Goal: Task Accomplishment & Management: Manage account settings

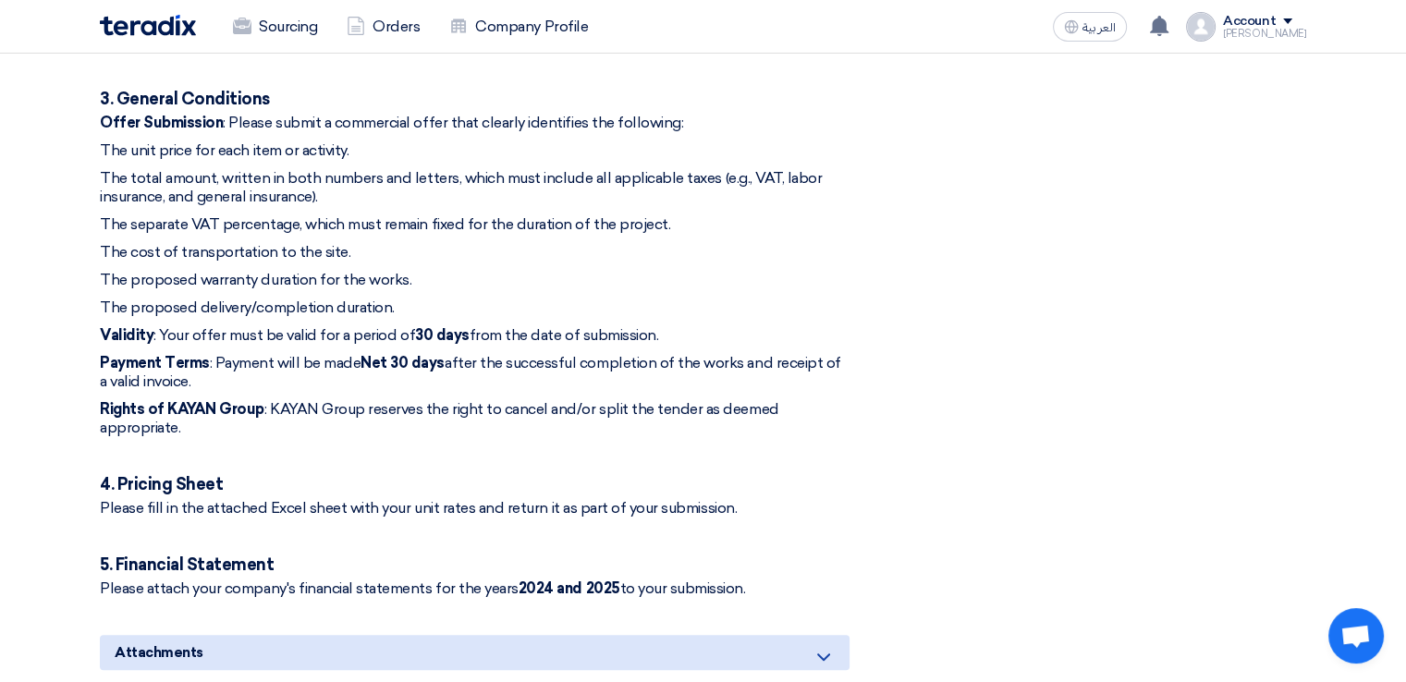
scroll to position [1146, 0]
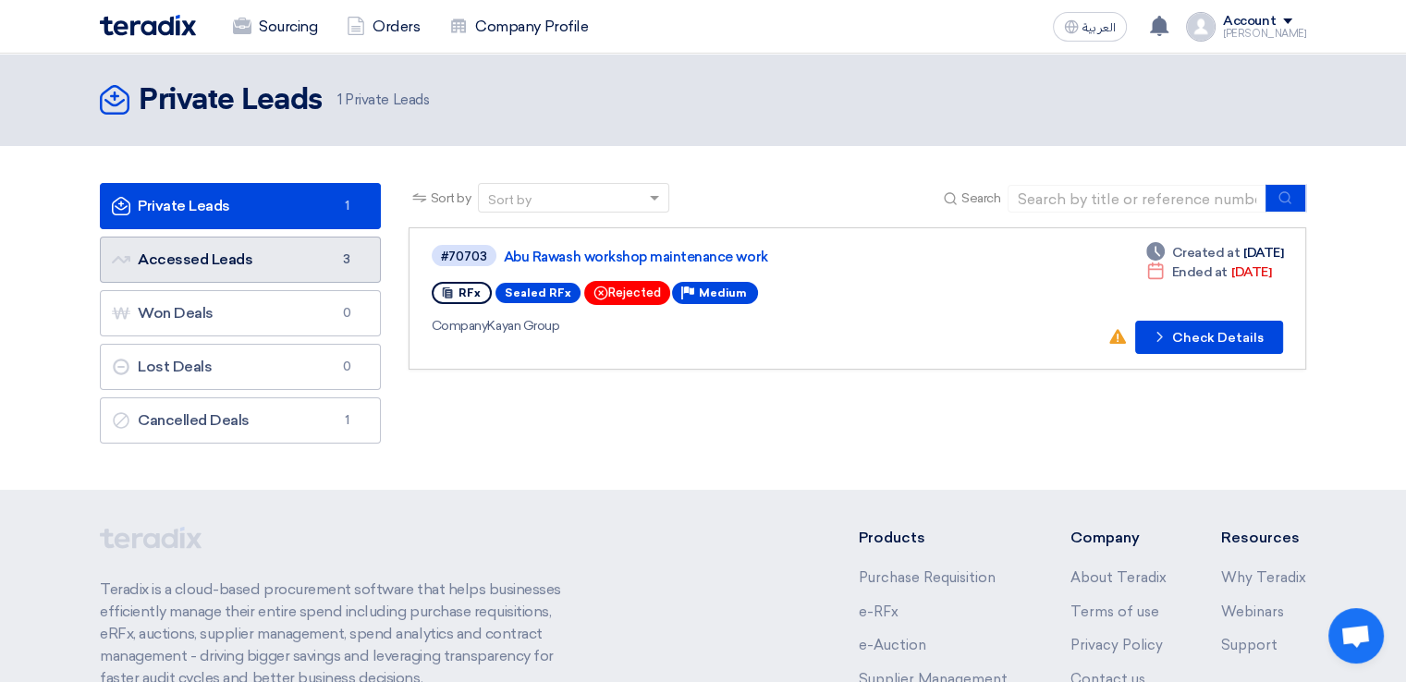
click at [282, 258] on link "Accessed Leads Accessed Leads 3" at bounding box center [240, 260] width 281 height 46
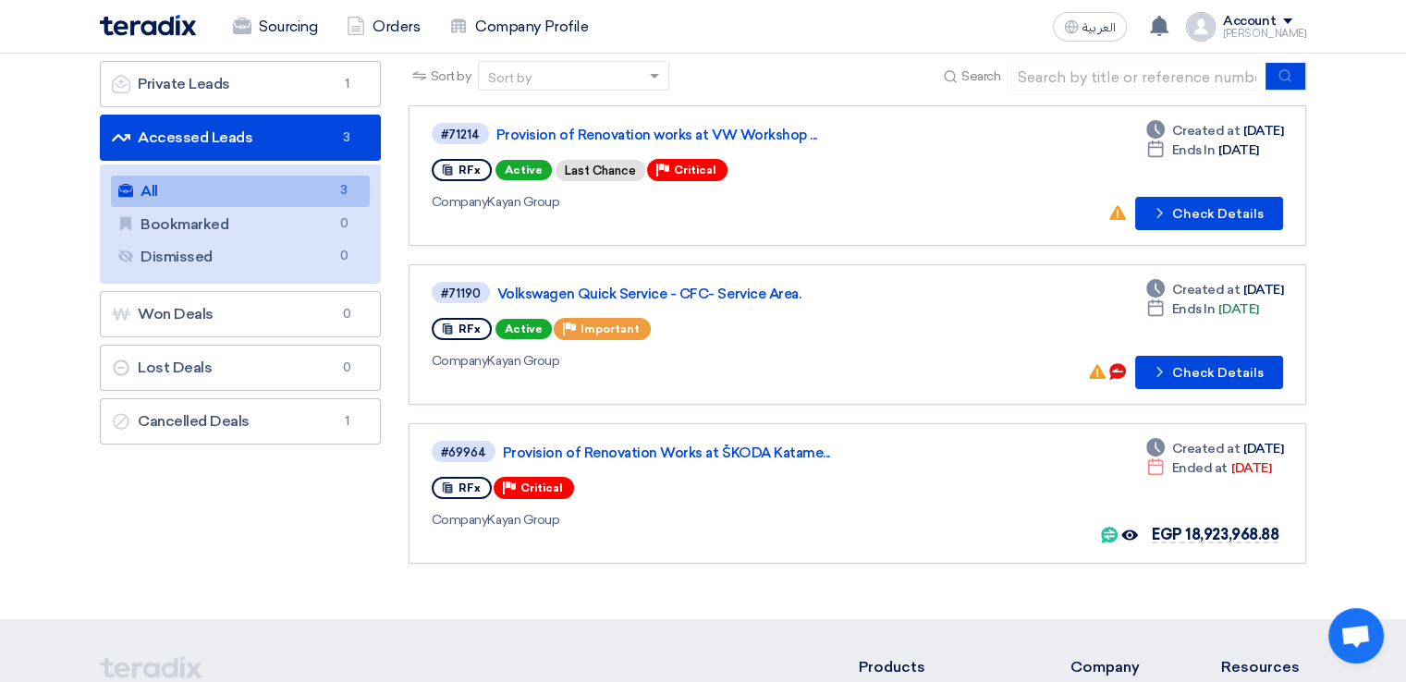
scroll to position [128, 0]
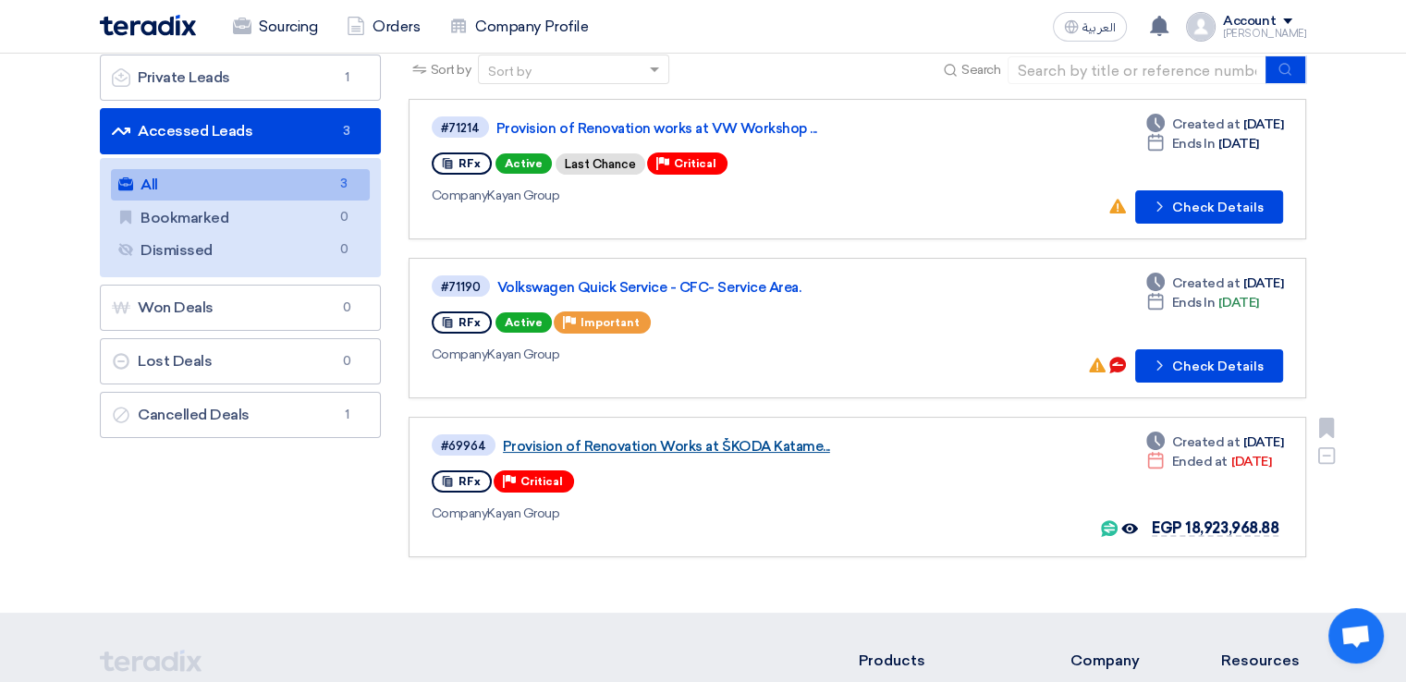
click at [762, 442] on link "Provision of Renovation Works at ŠKODA Katame..." at bounding box center [734, 446] width 462 height 17
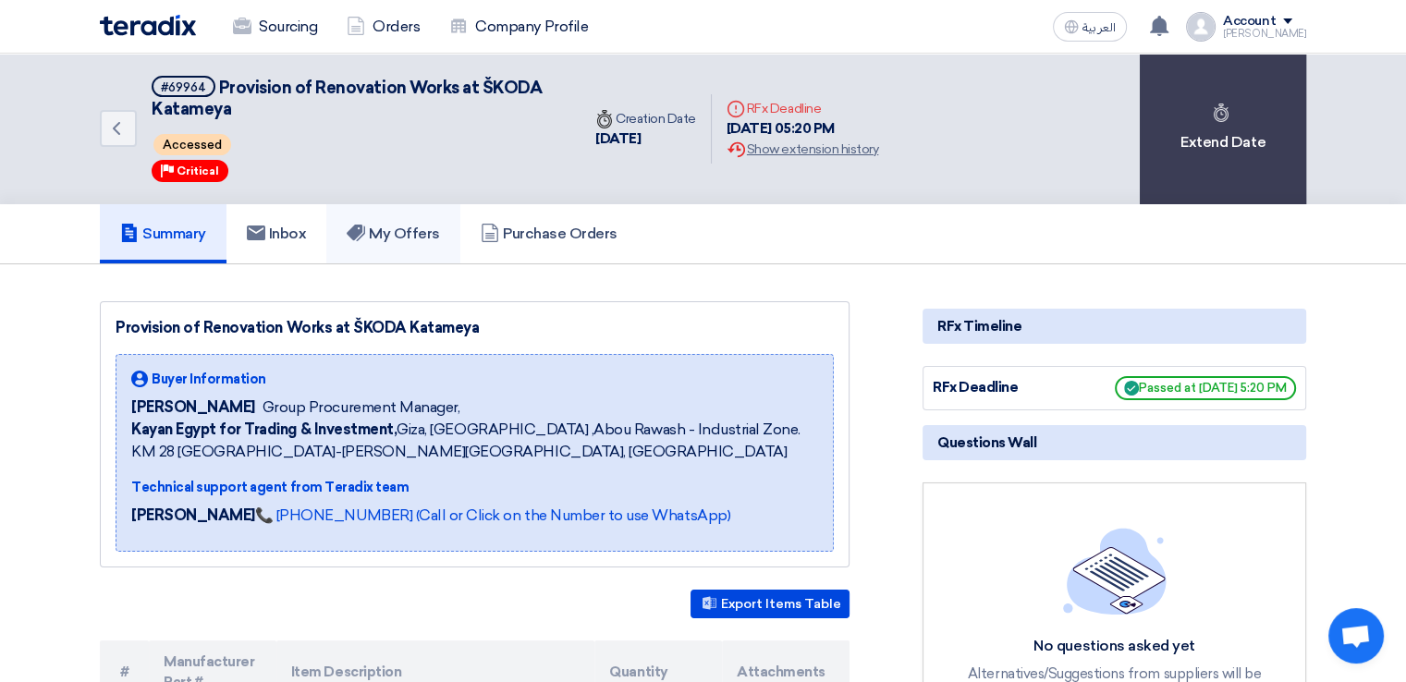
click at [419, 240] on h5 "My Offers" at bounding box center [393, 234] width 93 height 18
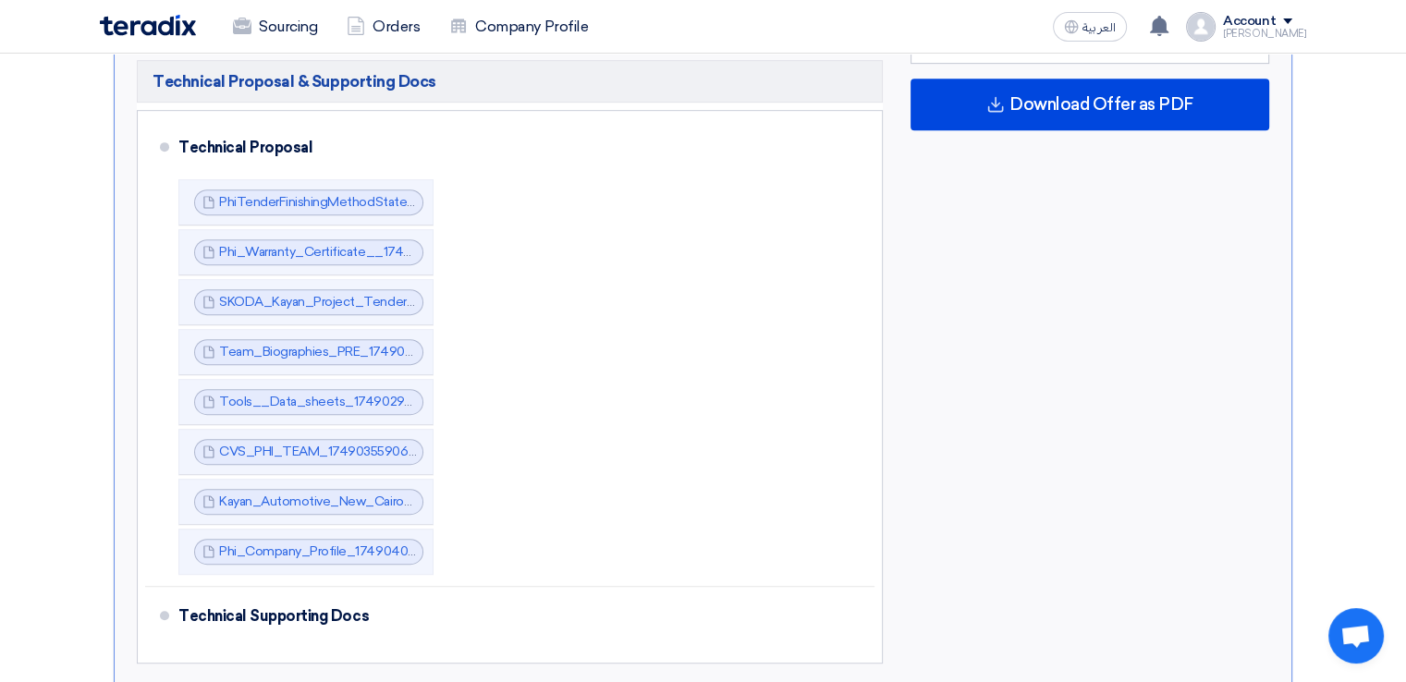
scroll to position [893, 0]
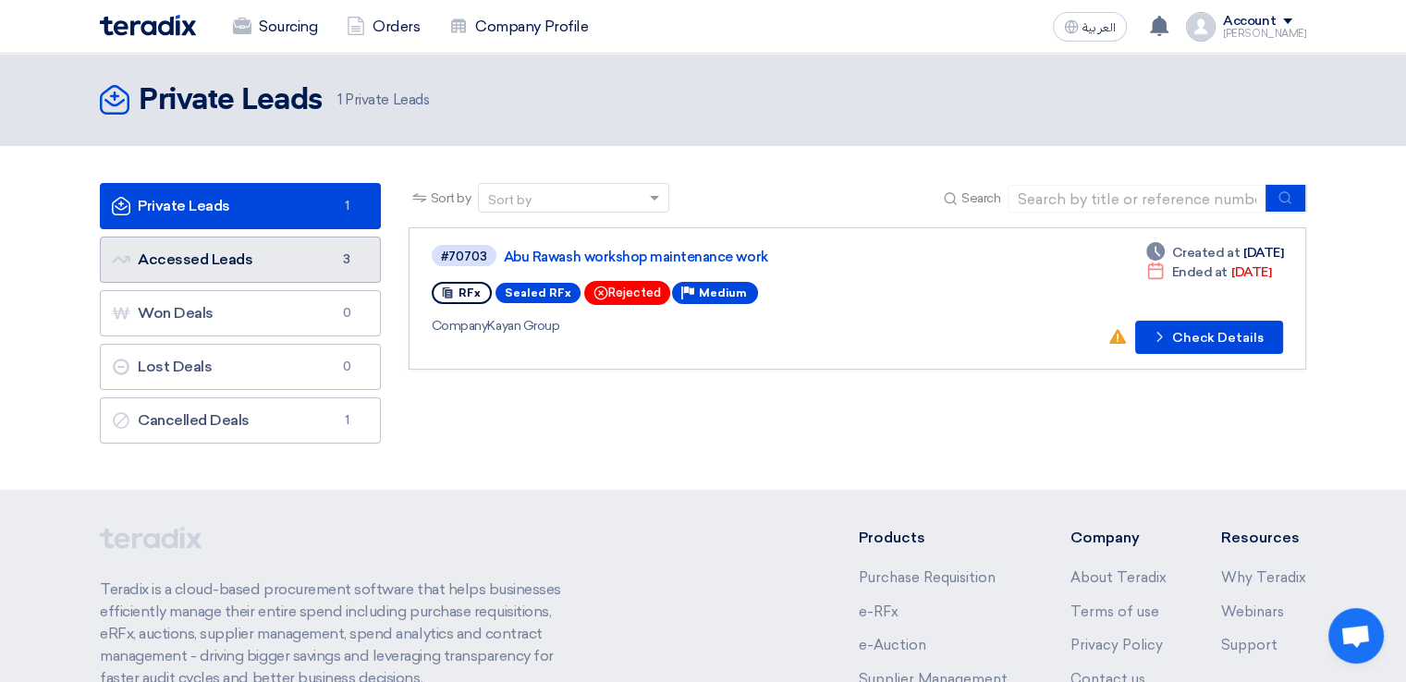
click at [266, 268] on link "Accessed Leads Accessed Leads 3" at bounding box center [240, 260] width 281 height 46
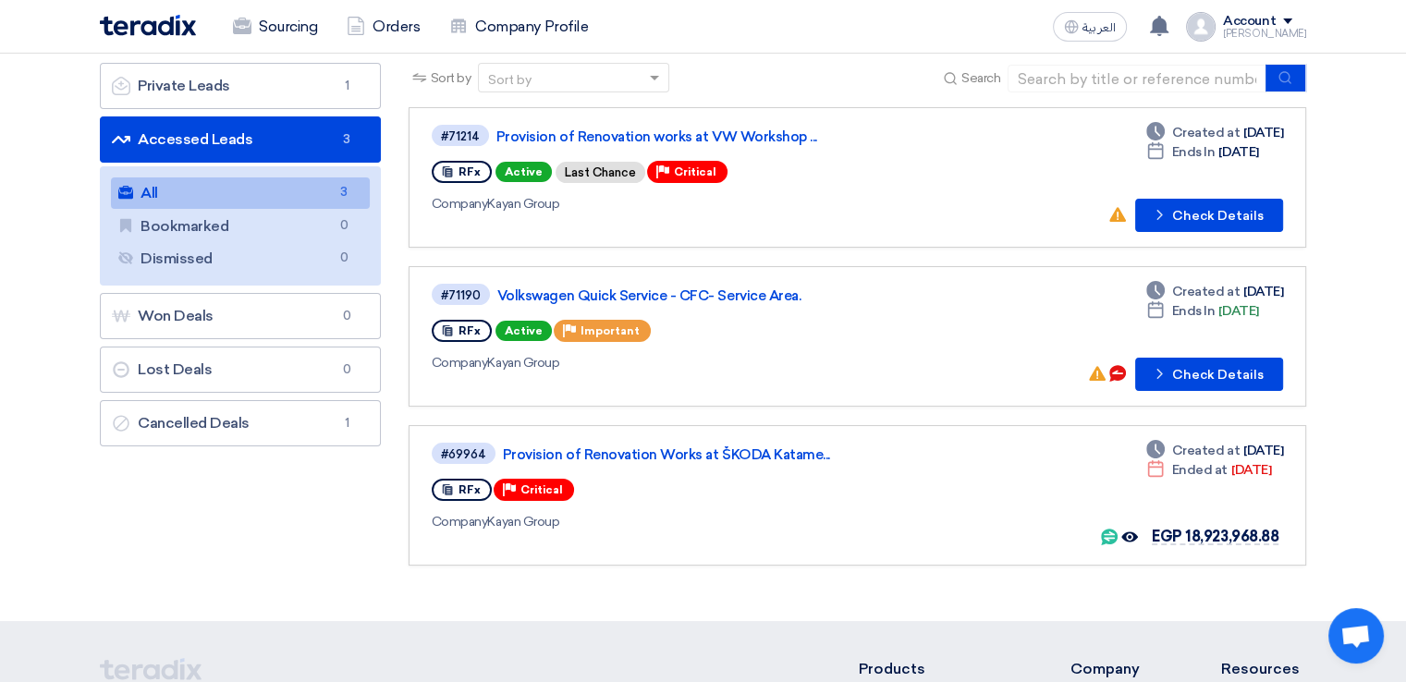
scroll to position [127, 0]
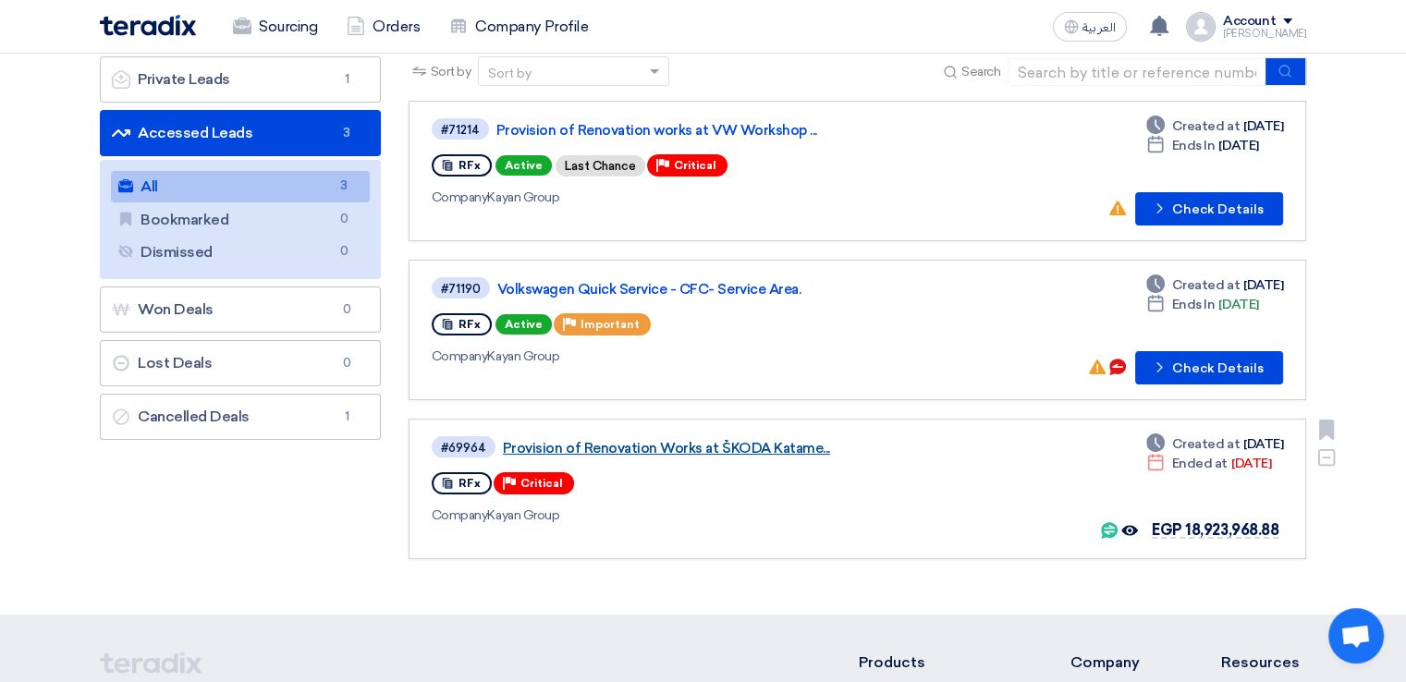
click at [742, 446] on link "Provision of Renovation Works at ŠKODA Katame..." at bounding box center [734, 448] width 462 height 17
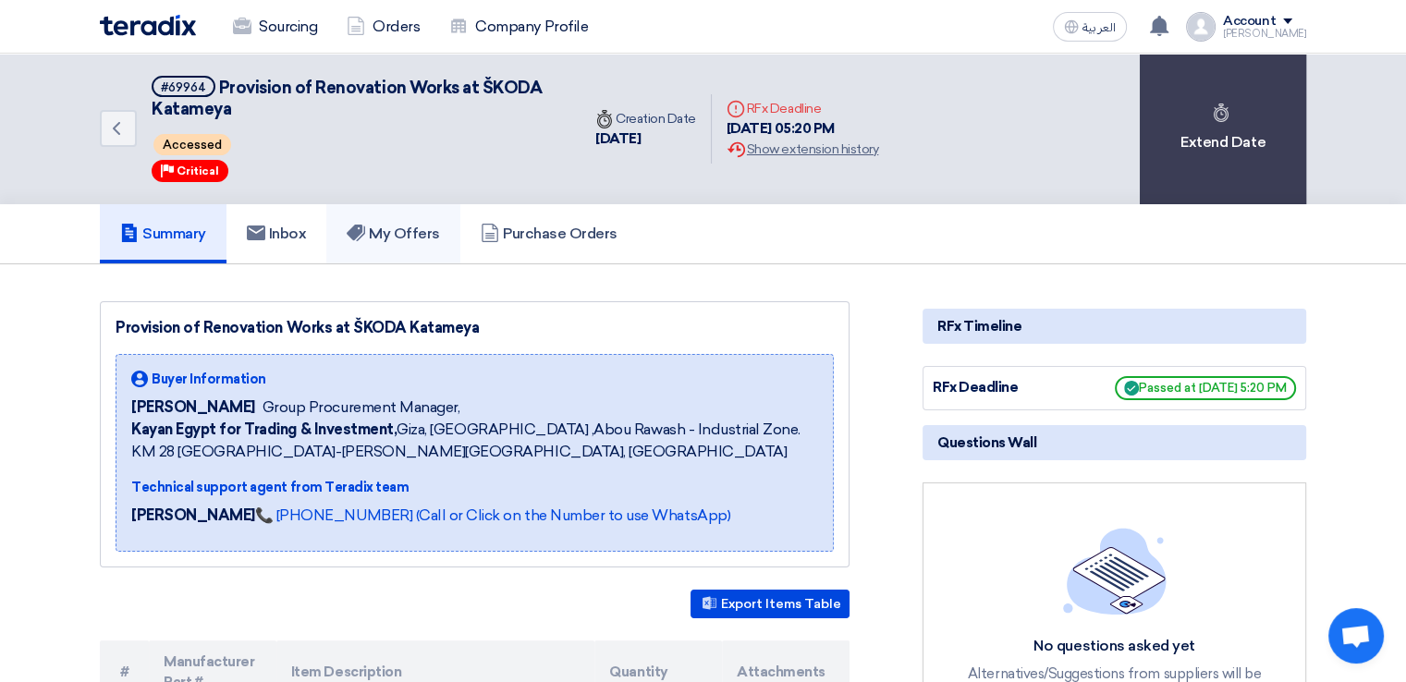
click at [418, 233] on h5 "My Offers" at bounding box center [393, 234] width 93 height 18
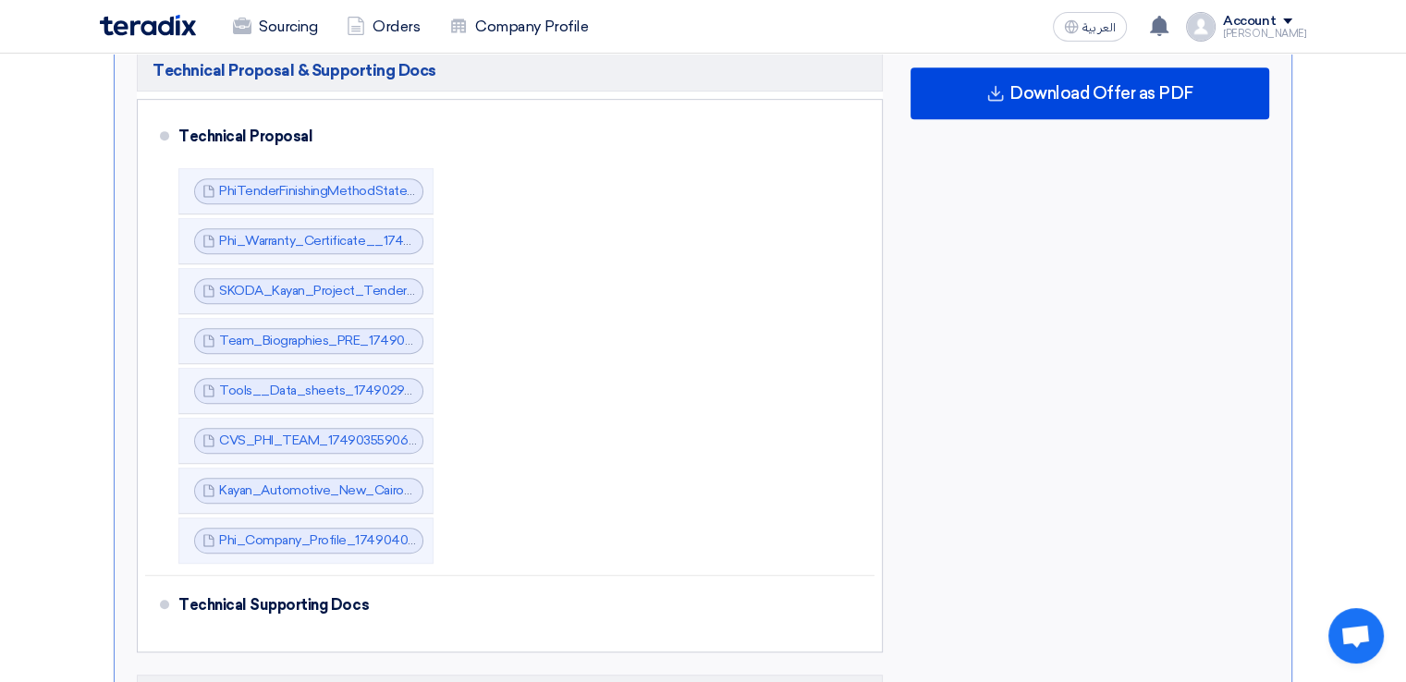
scroll to position [950, 0]
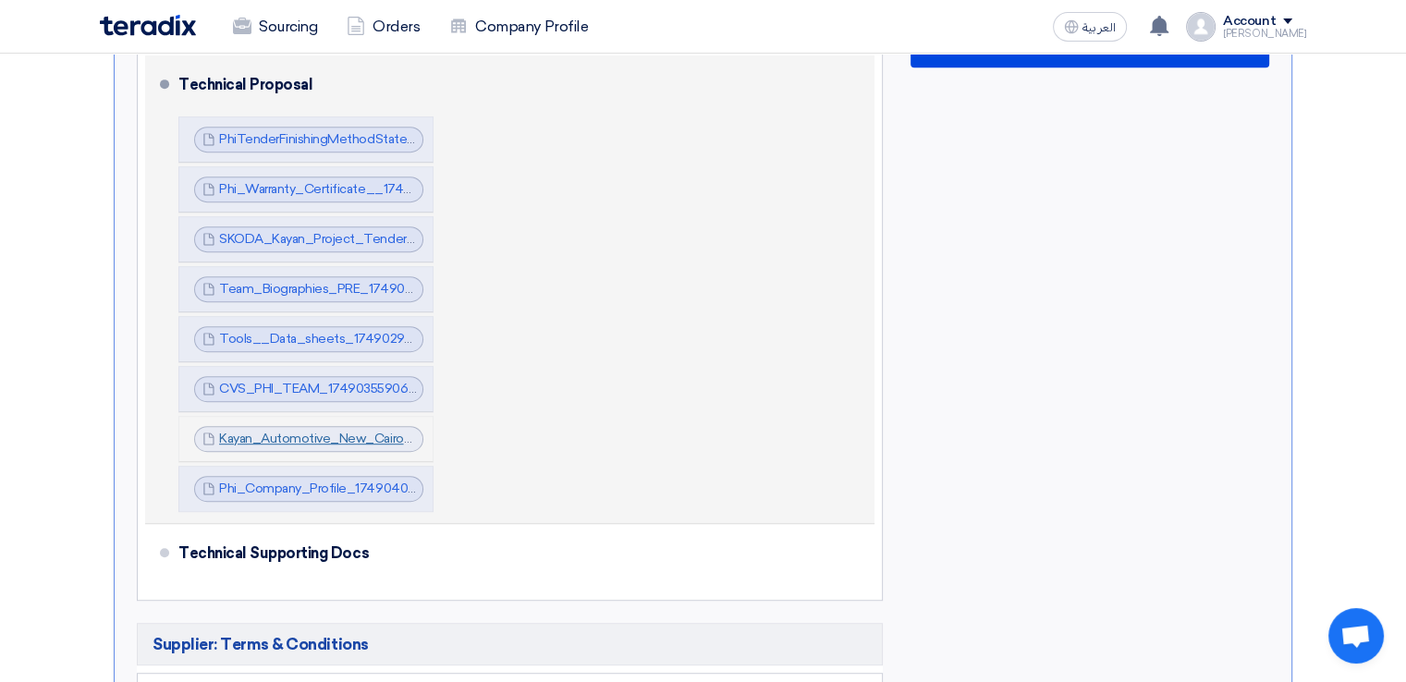
click at [338, 431] on link "Kayan_Automotive_New_Cairo_Center_1749040102905.pdf" at bounding box center [399, 439] width 360 height 16
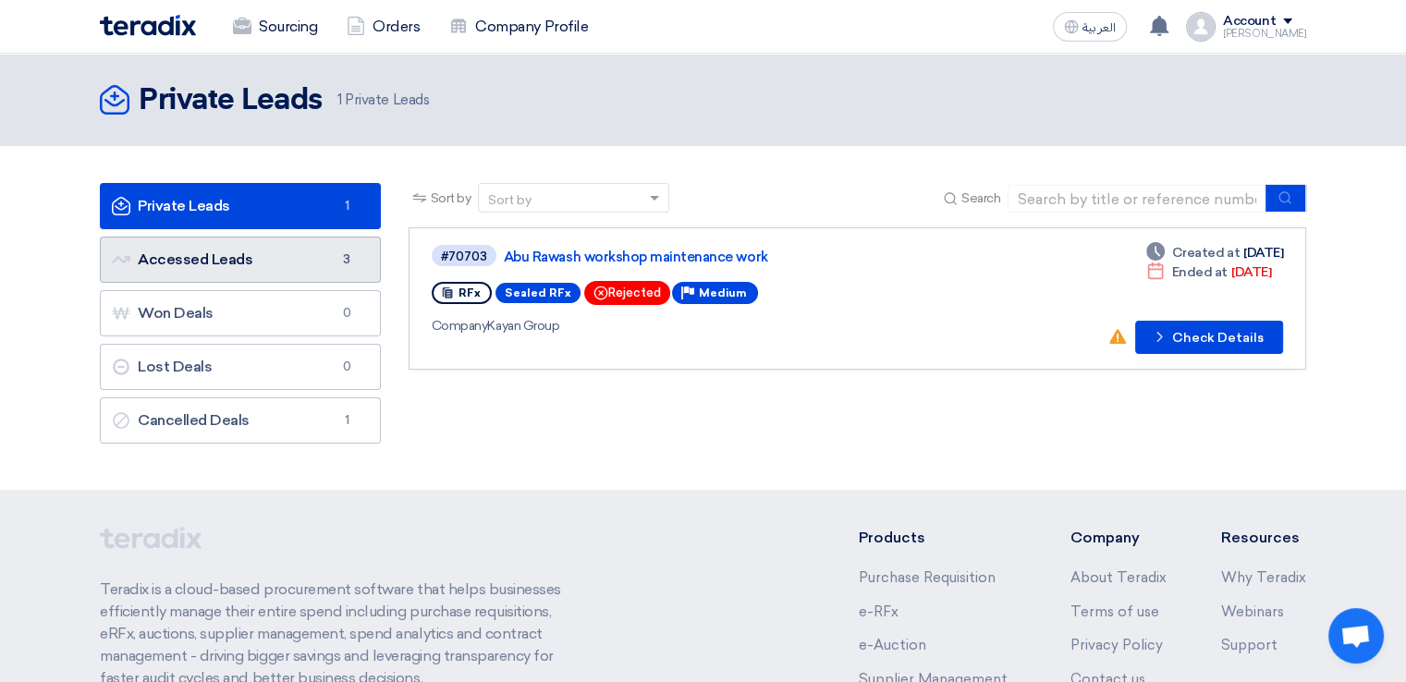
click at [277, 272] on link "Accessed Leads Accessed Leads 3" at bounding box center [240, 260] width 281 height 46
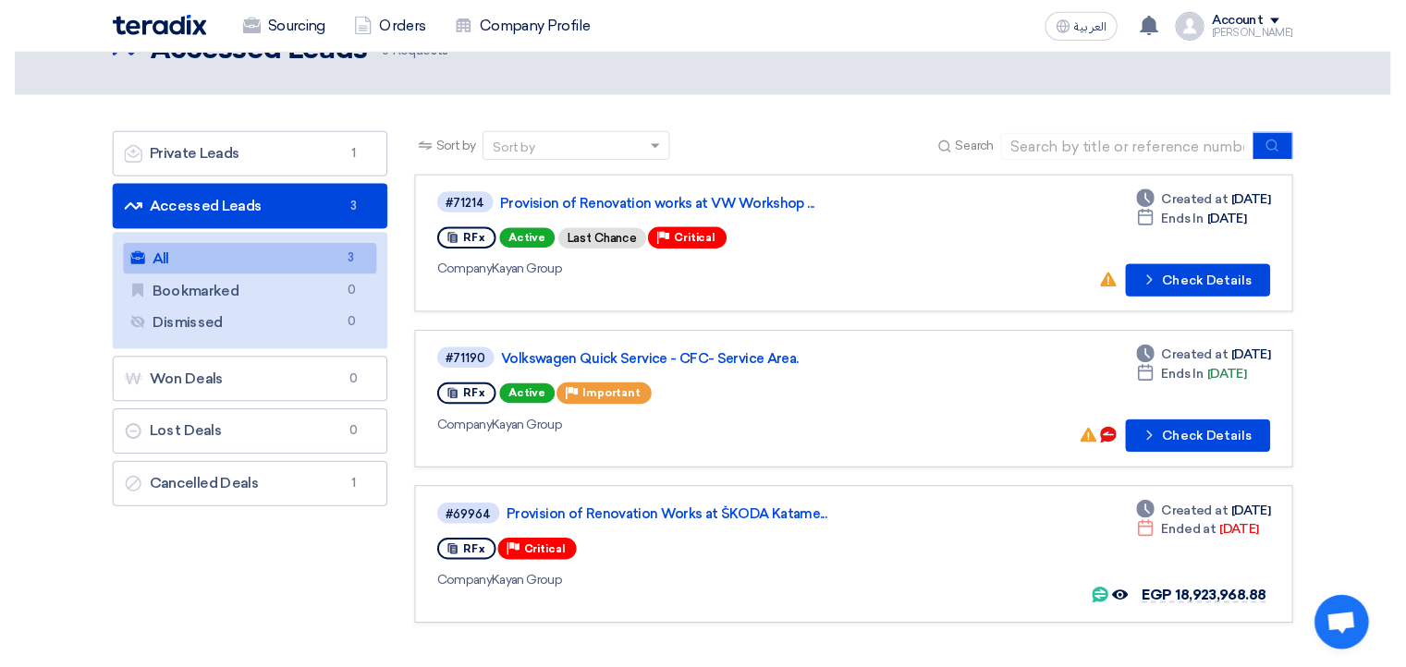
scroll to position [55, 0]
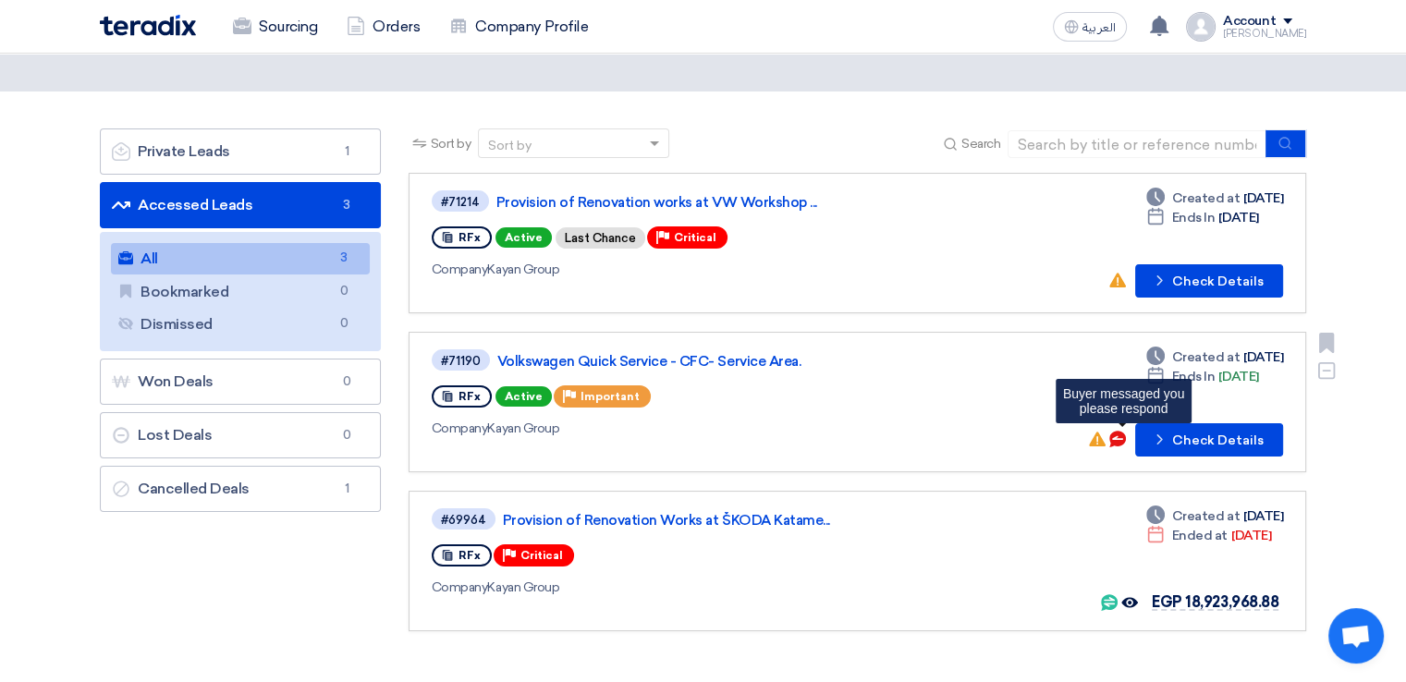
click at [1126, 434] on icon "Buyer messaged you <br> please respond" at bounding box center [1117, 439] width 17 height 17
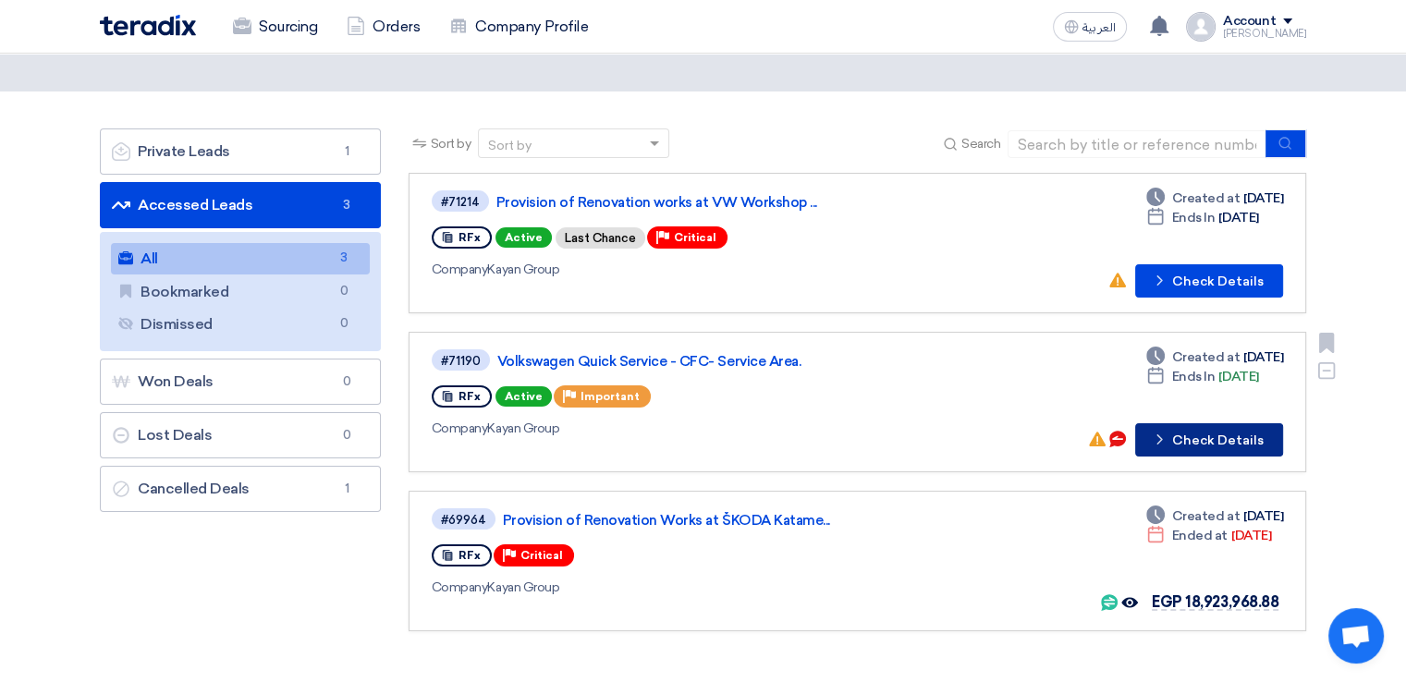
click at [1177, 434] on button "Check details Check Details" at bounding box center [1209, 439] width 148 height 33
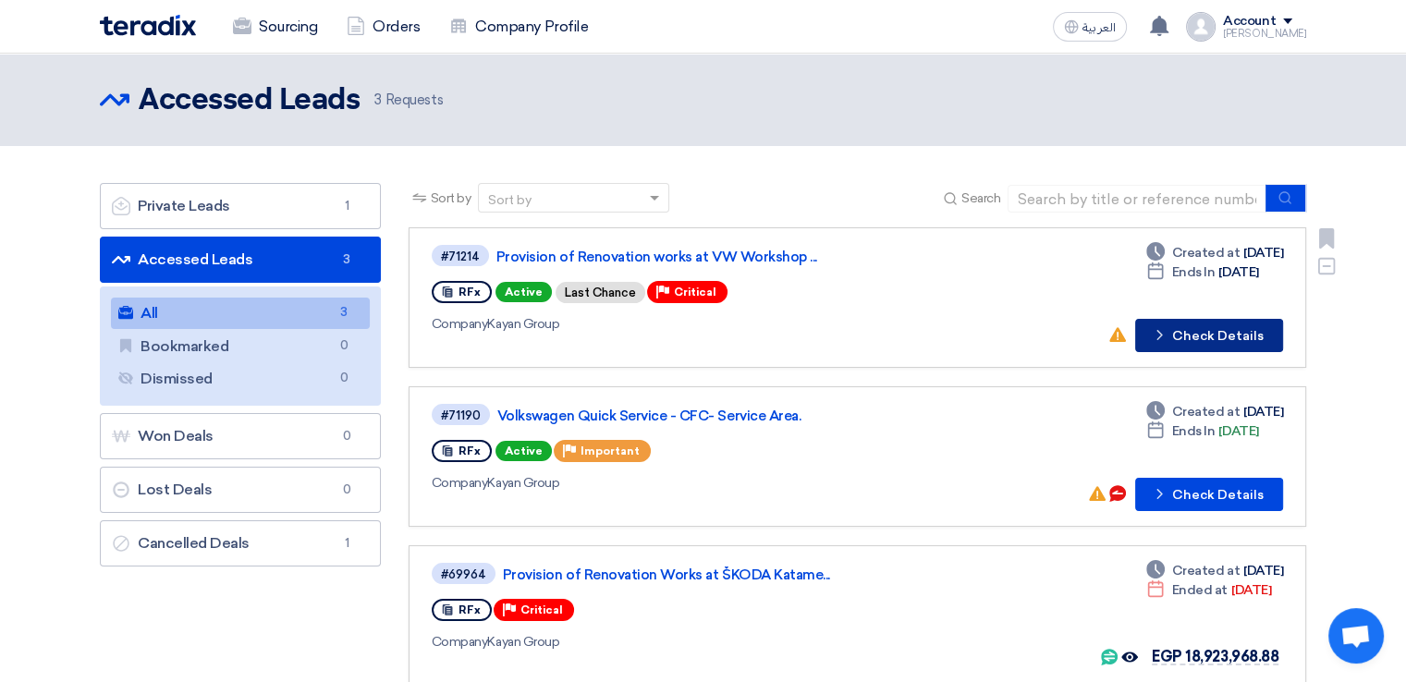
click at [1191, 338] on button "Check details Check Details" at bounding box center [1209, 335] width 148 height 33
